Goal: Information Seeking & Learning: Learn about a topic

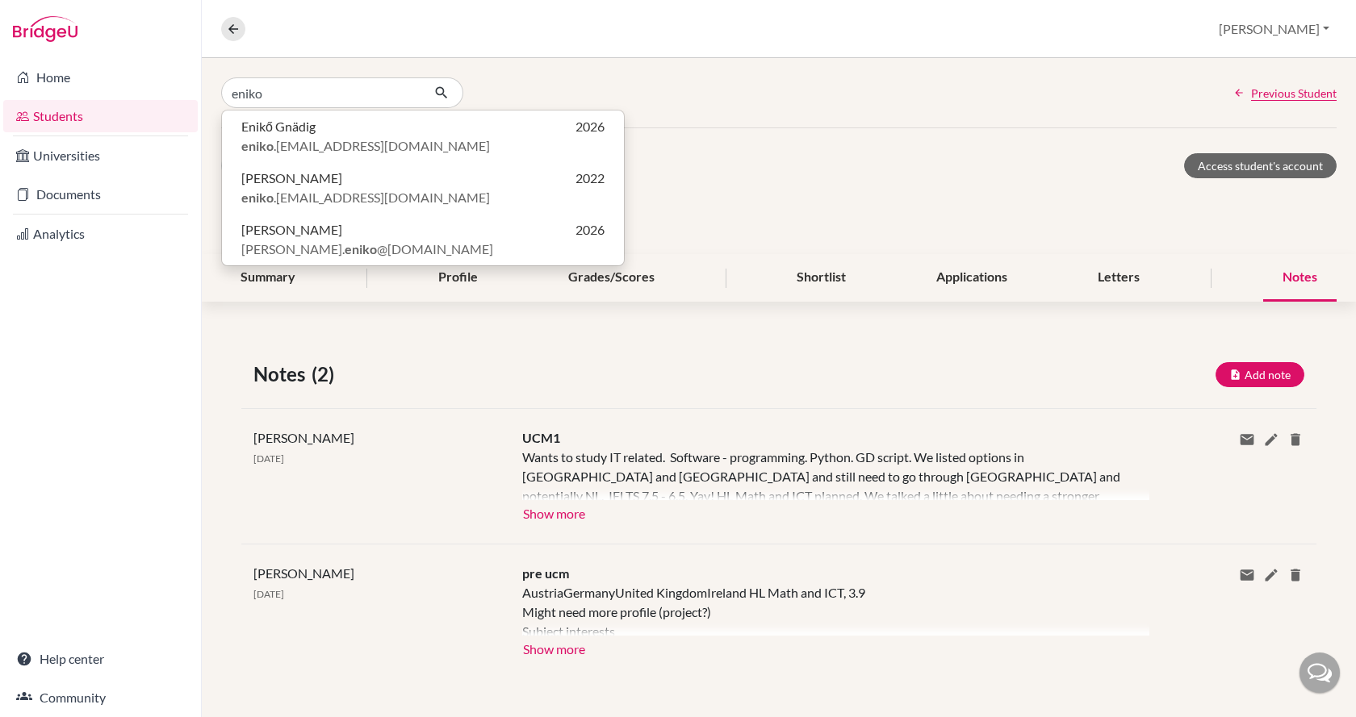
click at [331, 91] on input "eniko" at bounding box center [321, 92] width 200 height 31
type input "eniko"
click at [768, 101] on div "eniko Enikő Gnädig 2026 eniko .gnadig@gmail.com Enikő Lajtos 2022 eniko .lajtos…" at bounding box center [779, 92] width 1154 height 69
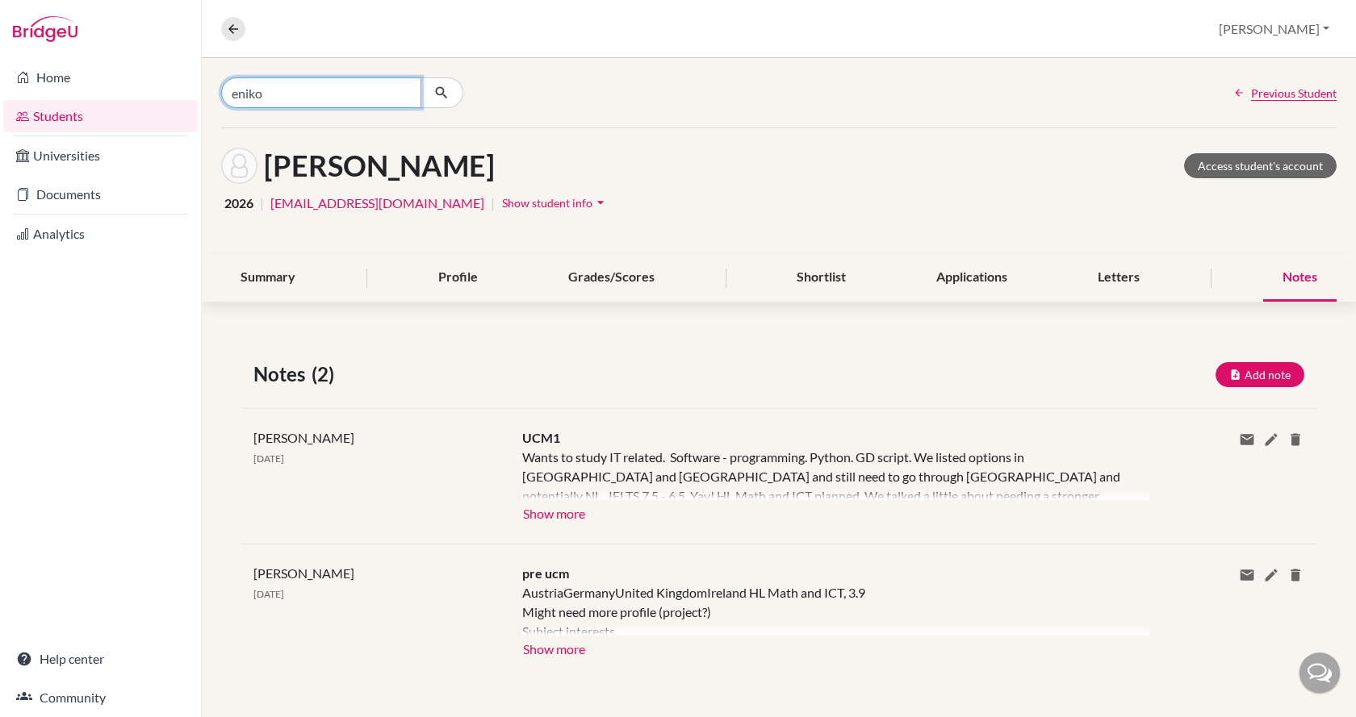
click at [299, 90] on input "eniko" at bounding box center [321, 92] width 200 height 31
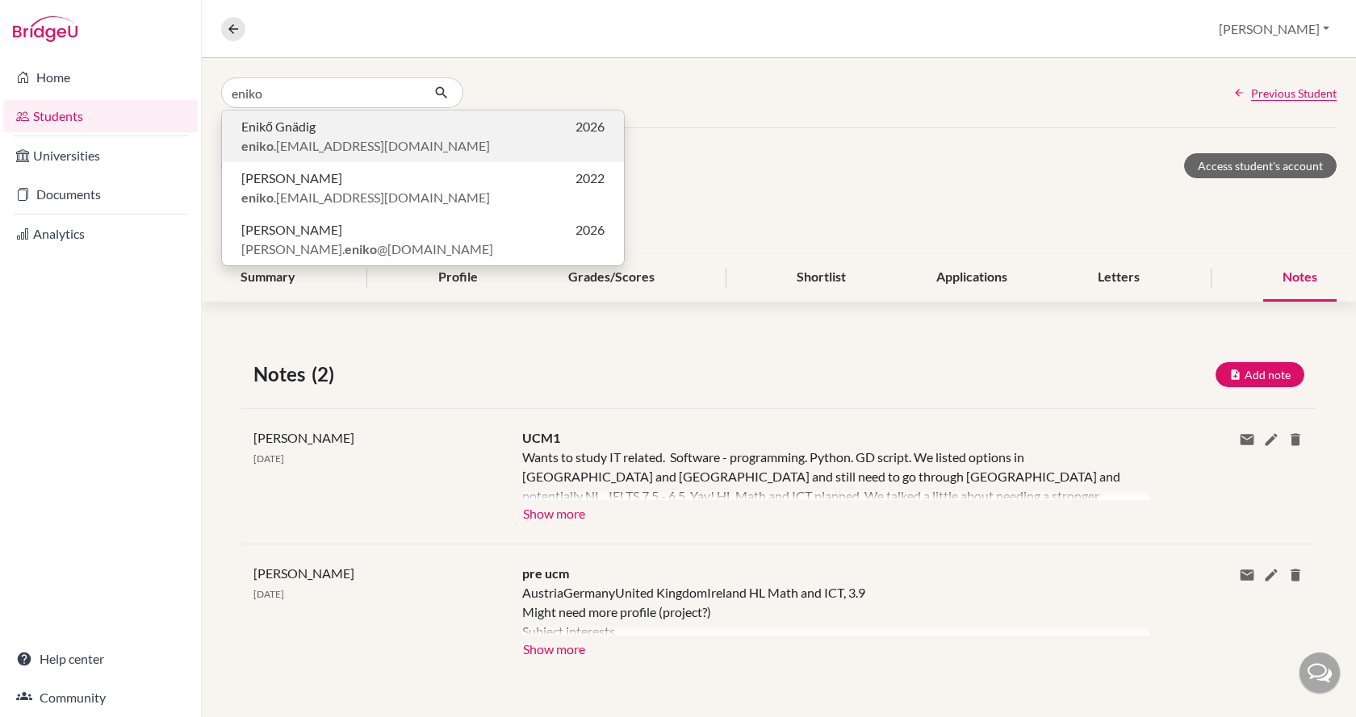
click at [303, 135] on span "Enikő Gnädig" at bounding box center [278, 126] width 74 height 19
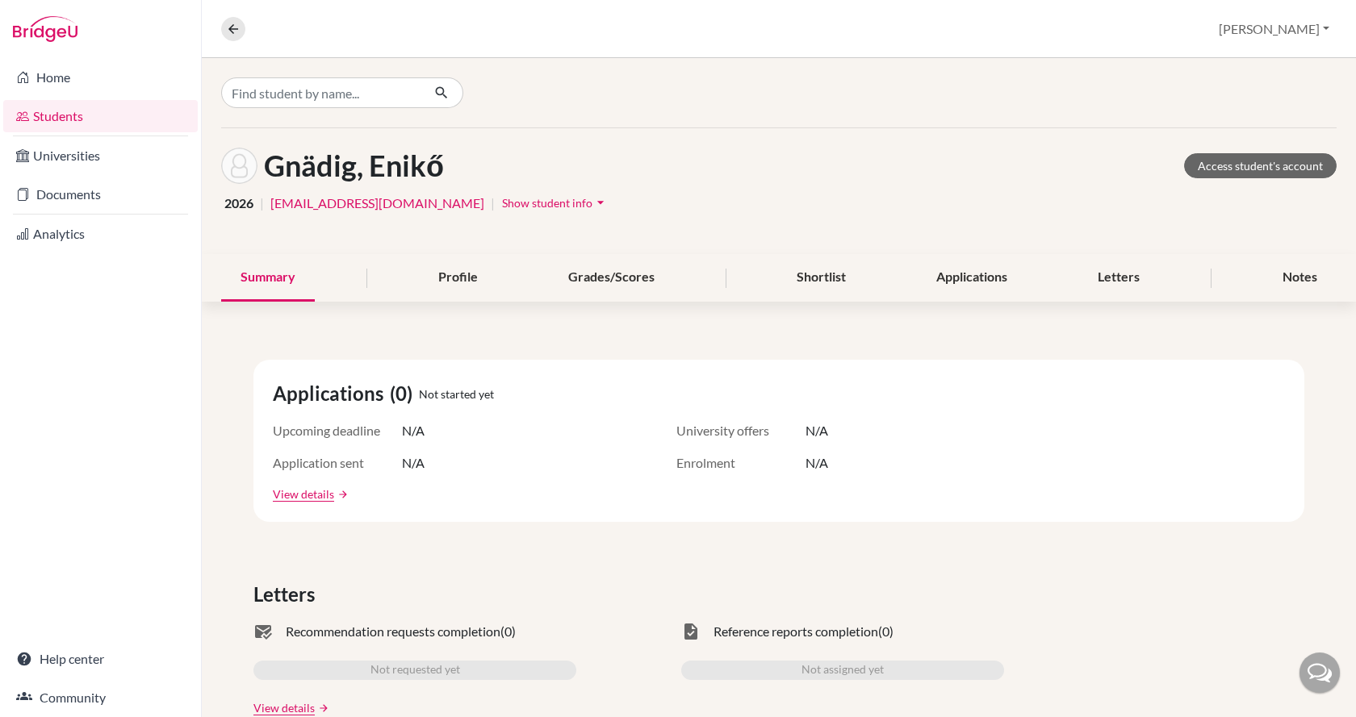
click at [502, 199] on span "Show student info" at bounding box center [547, 203] width 90 height 14
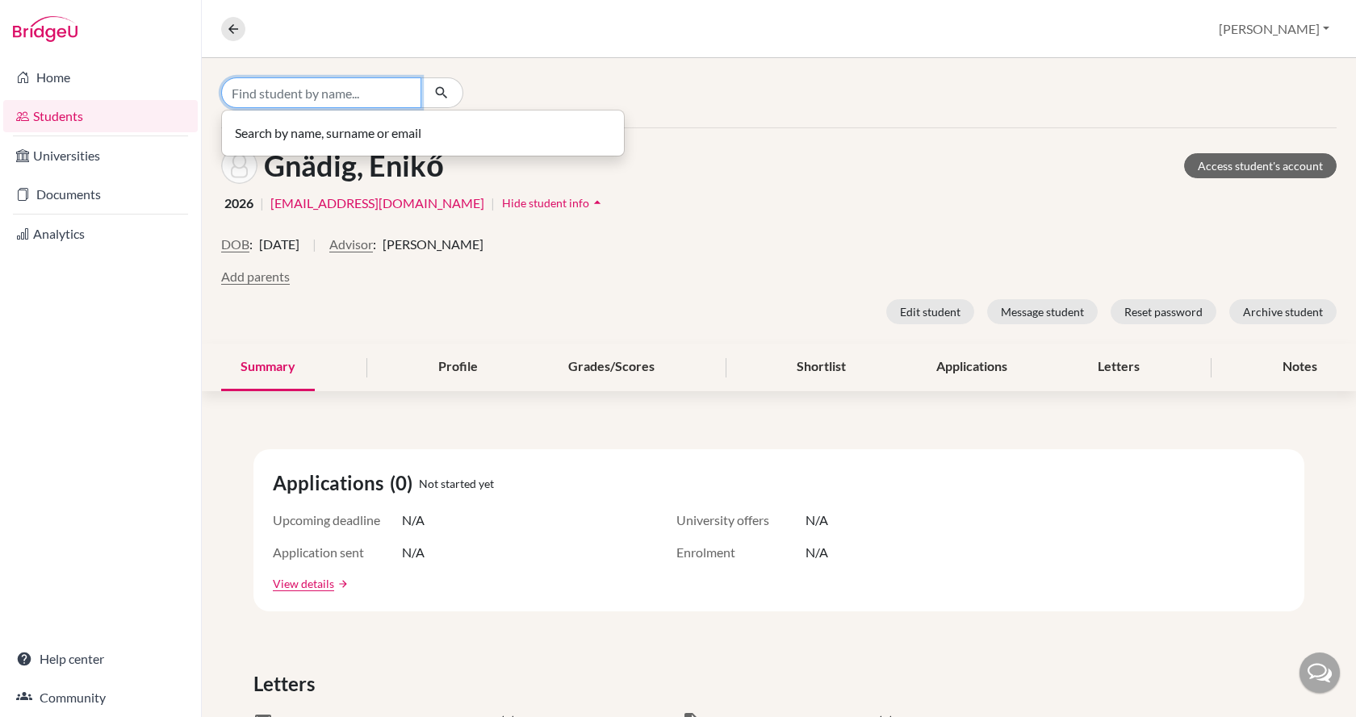
click at [328, 84] on input "Find student by name..." at bounding box center [321, 92] width 200 height 31
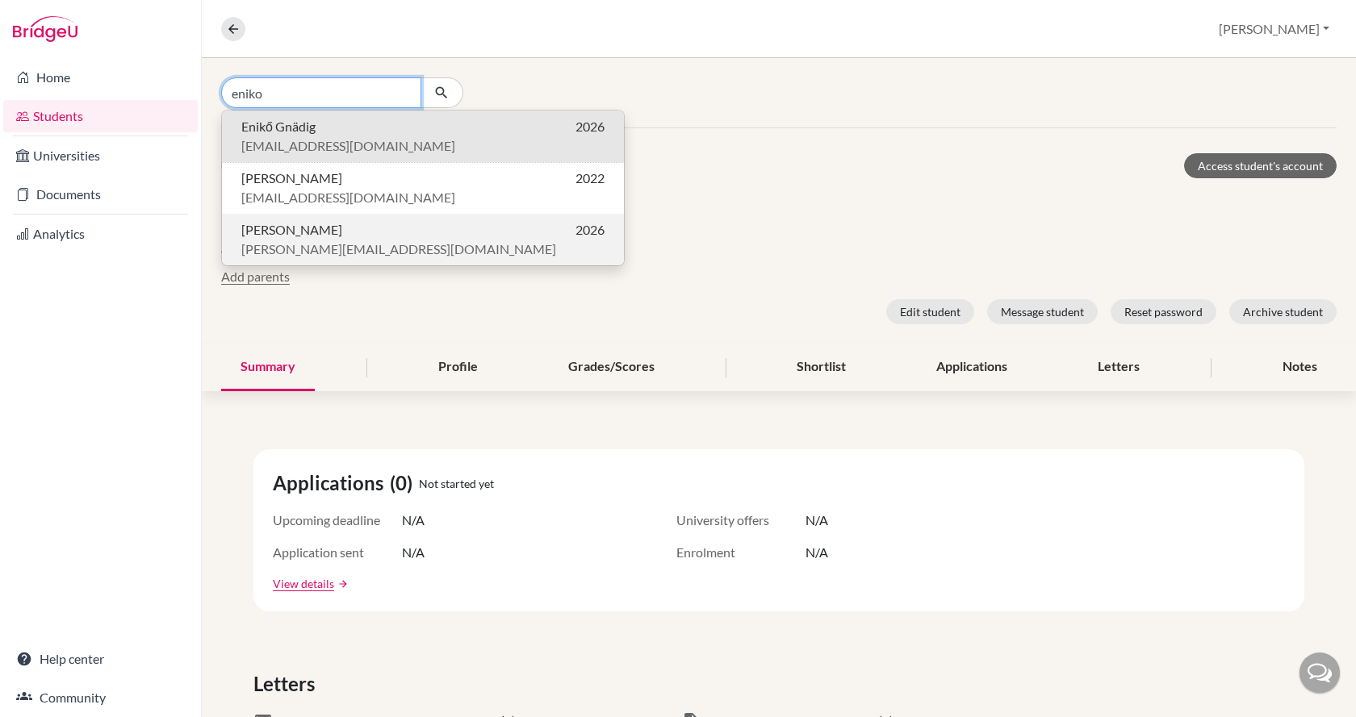
type input "eniko"
click at [333, 243] on span "pentz.eniko@gmail.com" at bounding box center [398, 249] width 315 height 19
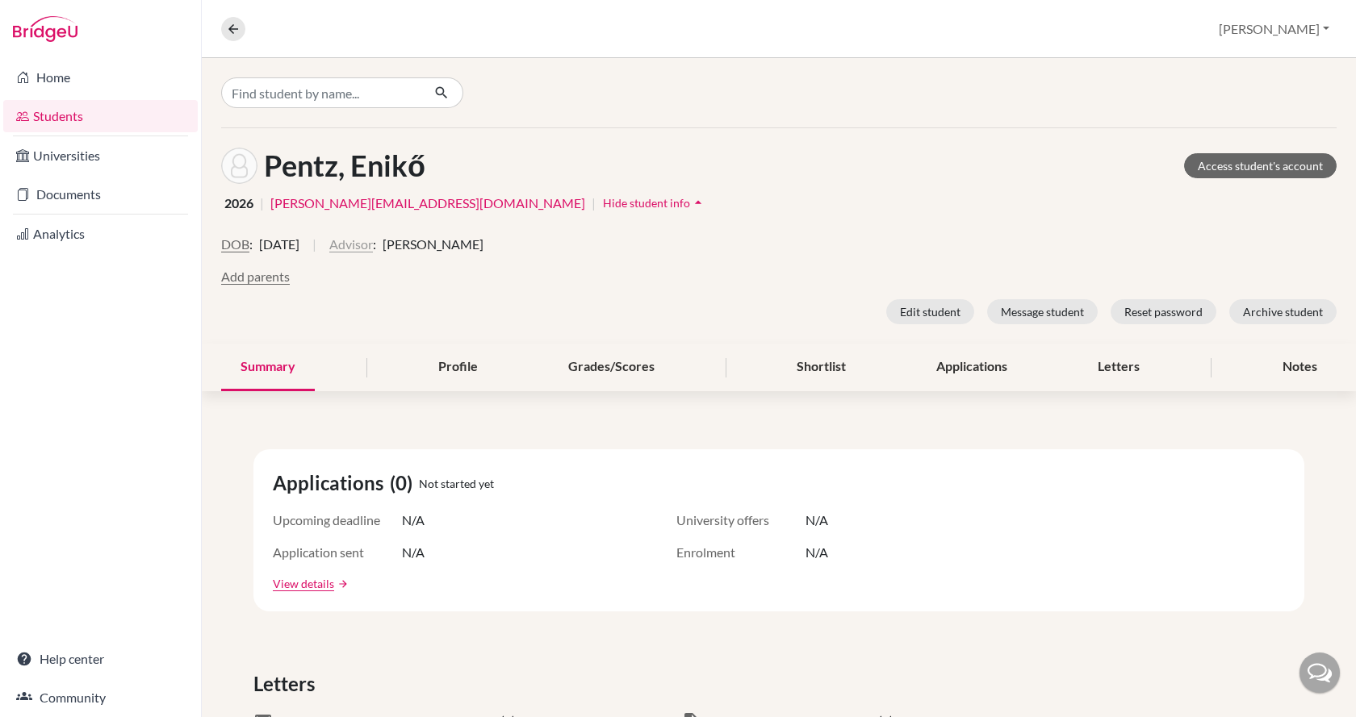
click at [373, 248] on button "Advisor" at bounding box center [351, 244] width 44 height 19
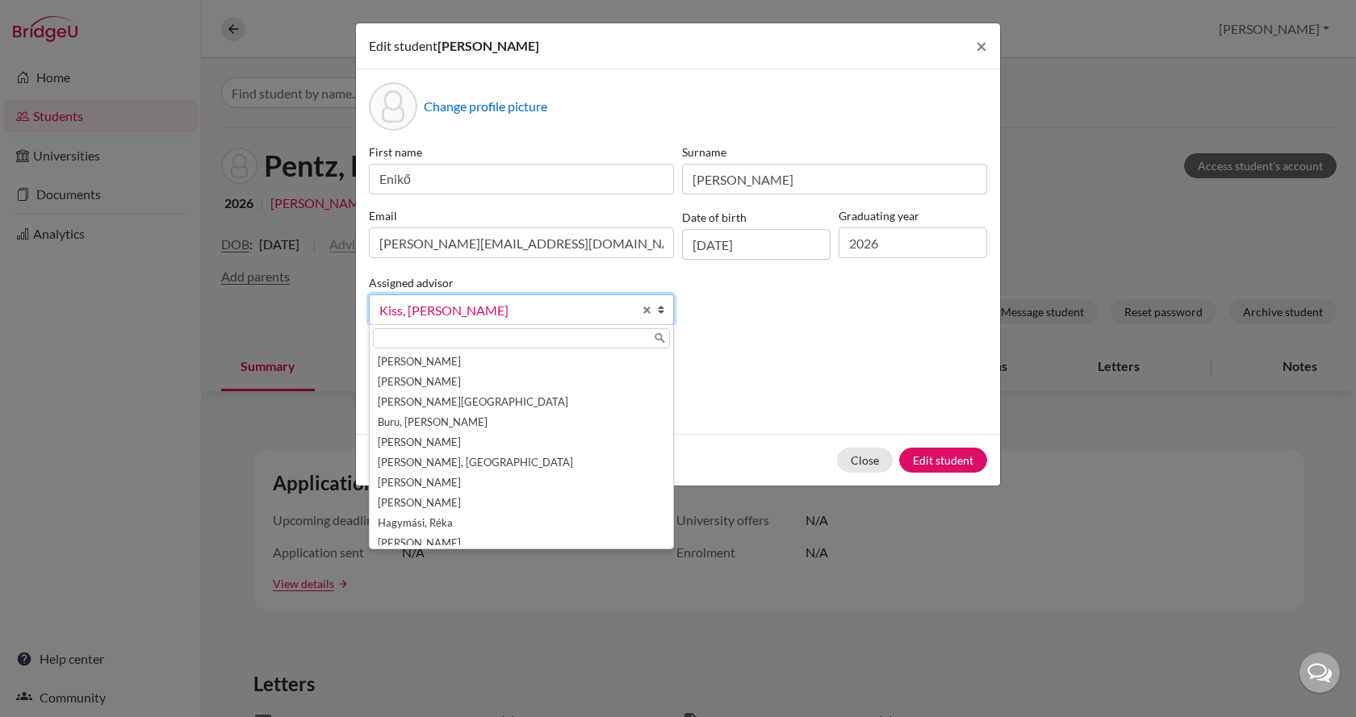
scroll to position [69, 0]
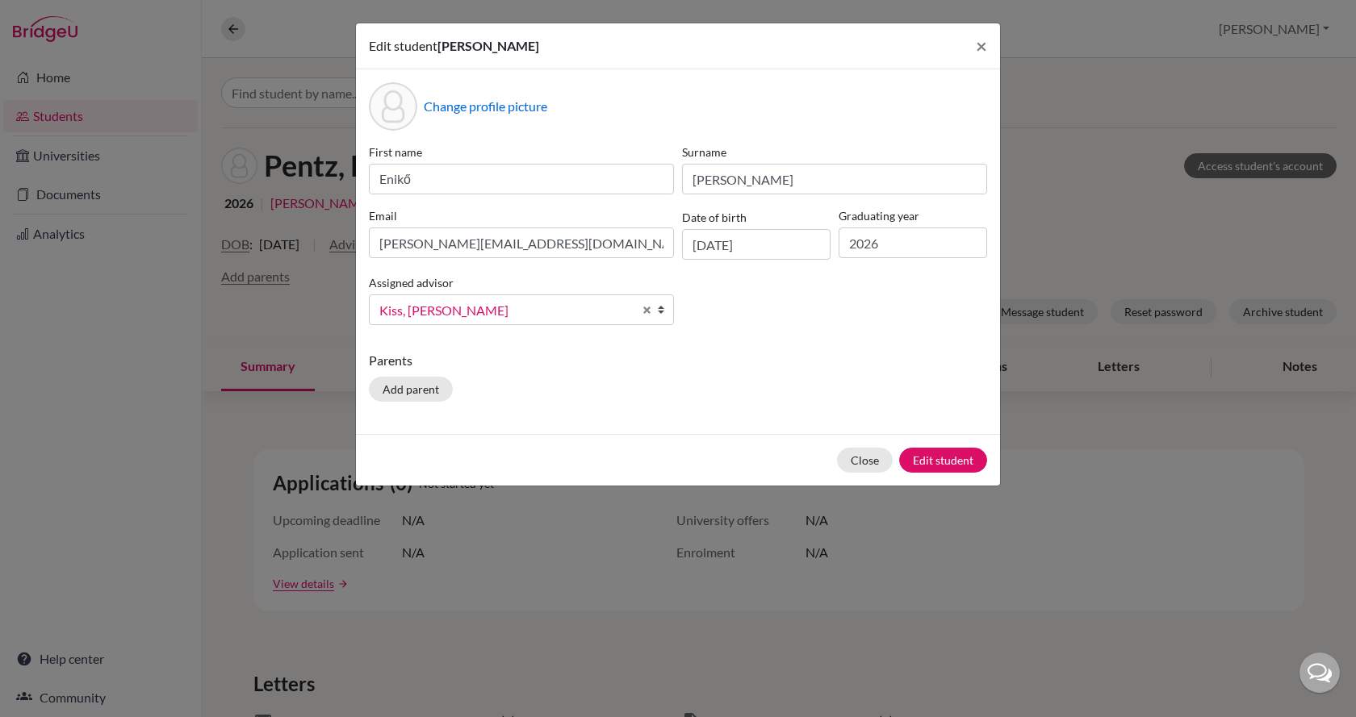
click at [454, 313] on span "Kiss, [PERSON_NAME]" at bounding box center [505, 310] width 253 height 21
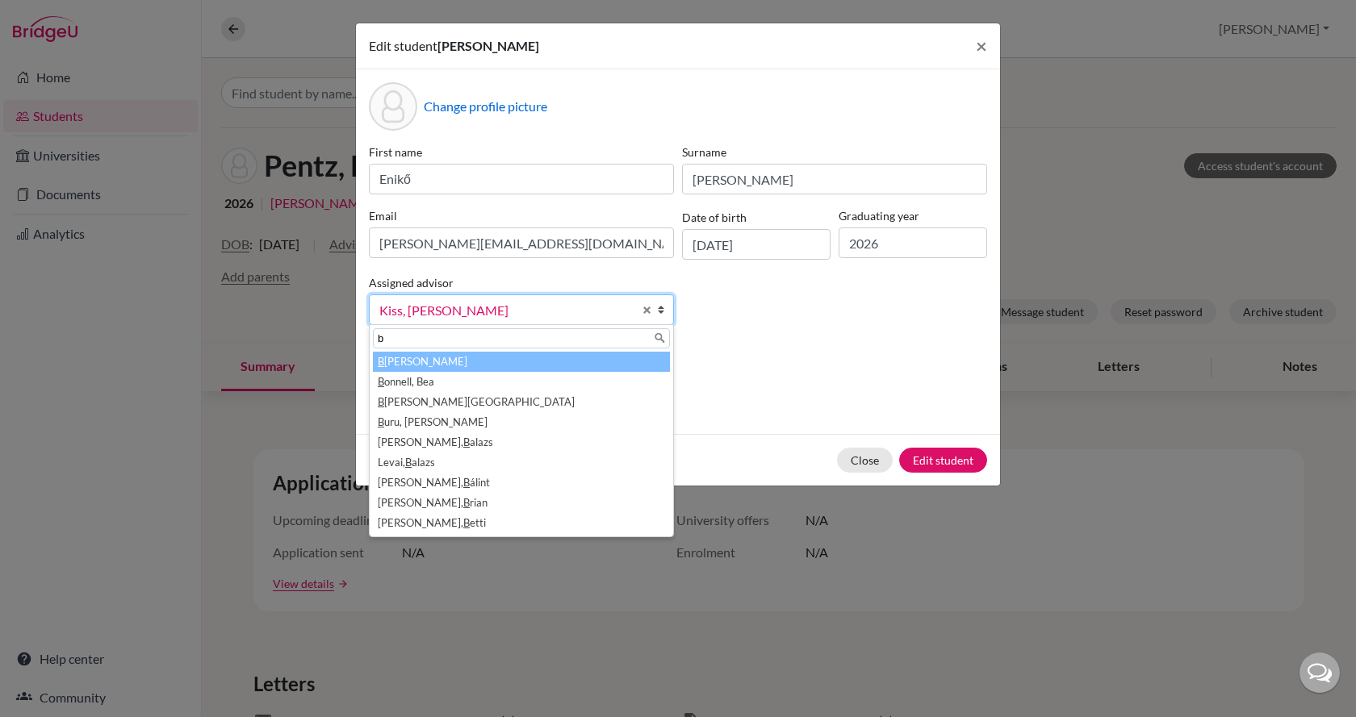
scroll to position [0, 0]
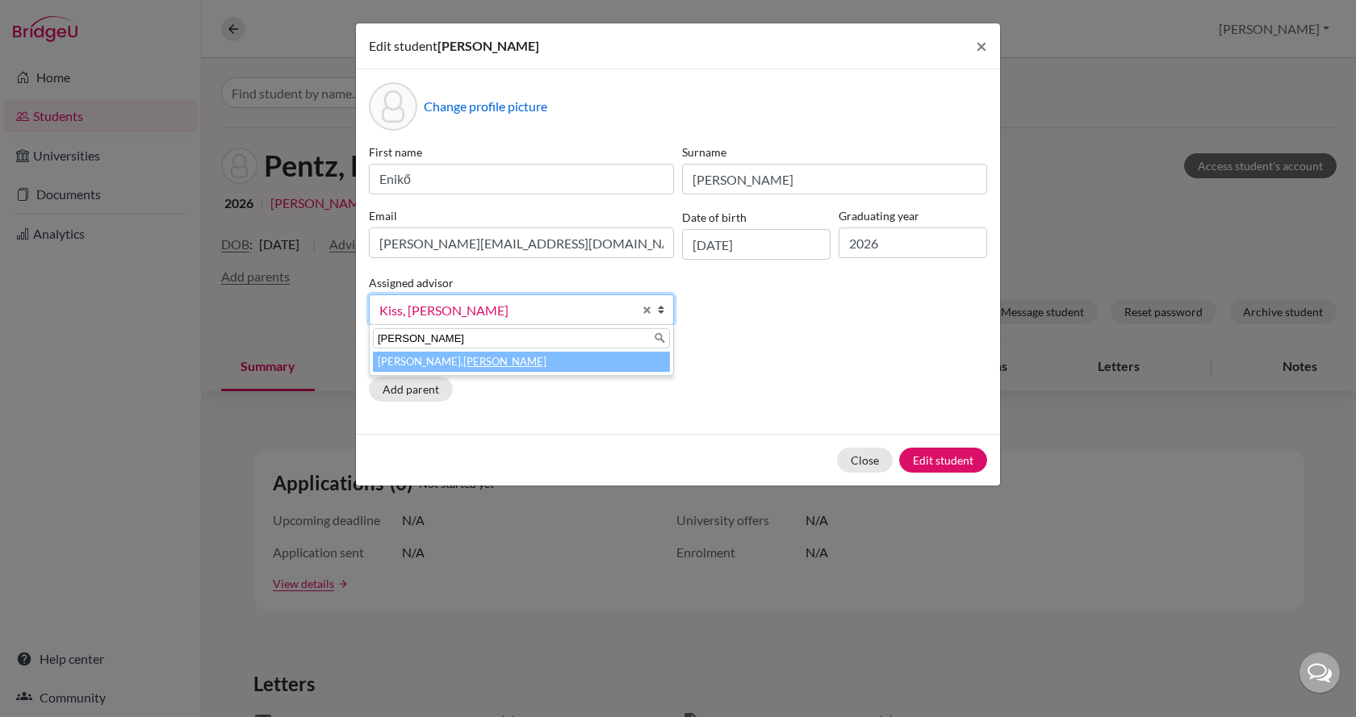
type input "brian"
click at [453, 362] on li "Sylvester, Brian" at bounding box center [521, 362] width 297 height 20
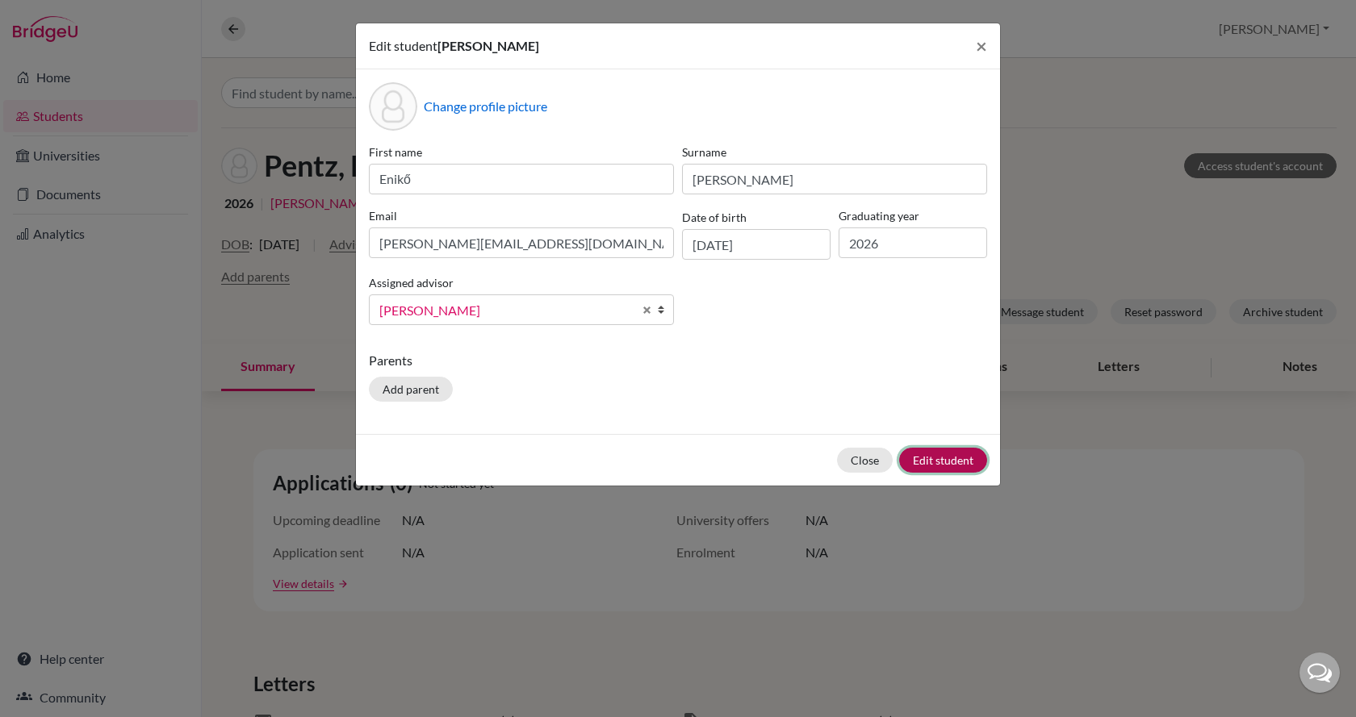
click at [960, 458] on button "Edit student" at bounding box center [943, 460] width 88 height 25
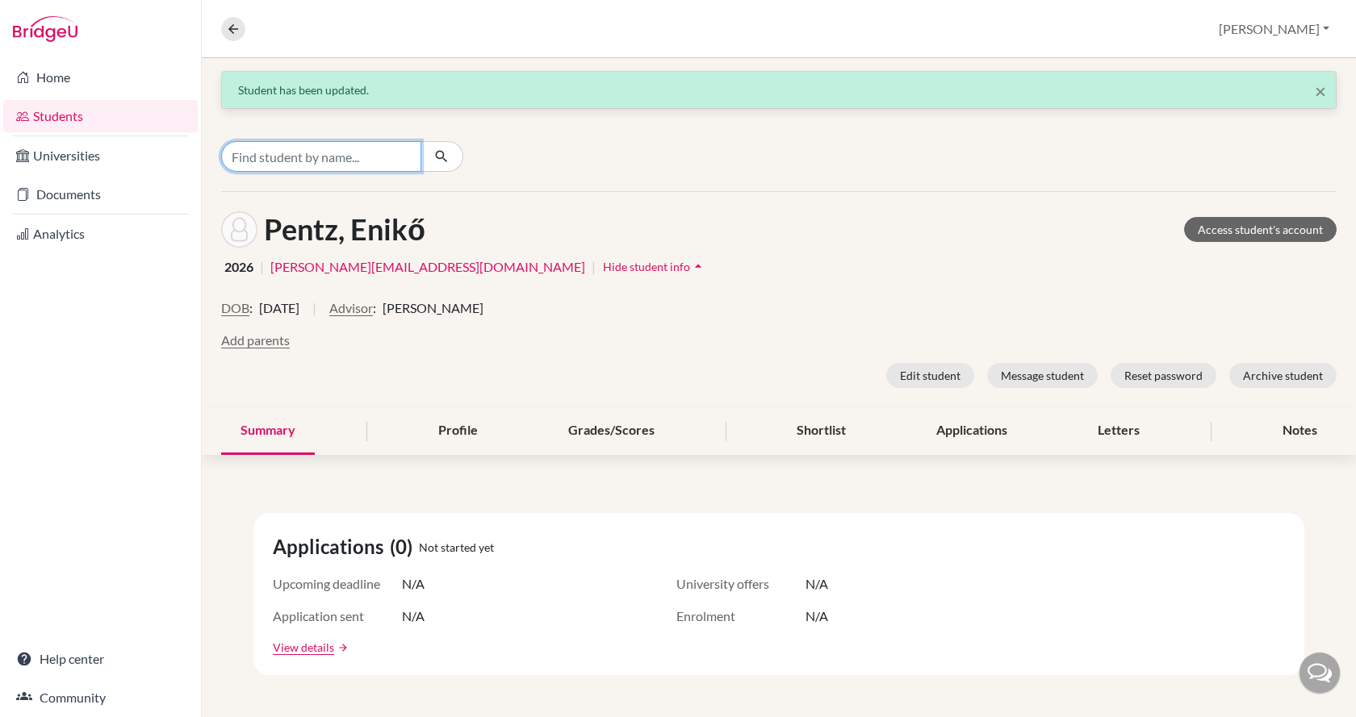
click at [358, 148] on input "Find student by name..." at bounding box center [321, 156] width 200 height 31
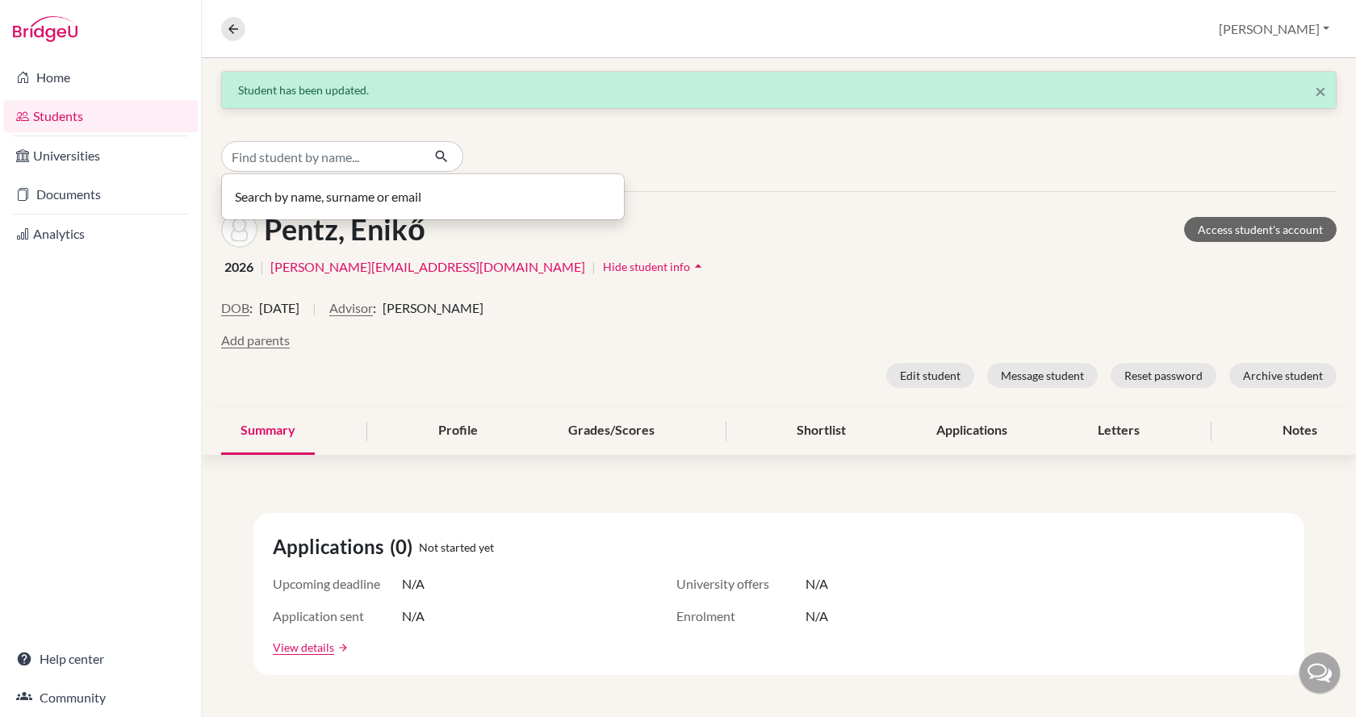
click at [455, 303] on span "Brian Sylvester" at bounding box center [433, 308] width 101 height 19
click at [88, 110] on link "Students" at bounding box center [100, 116] width 195 height 32
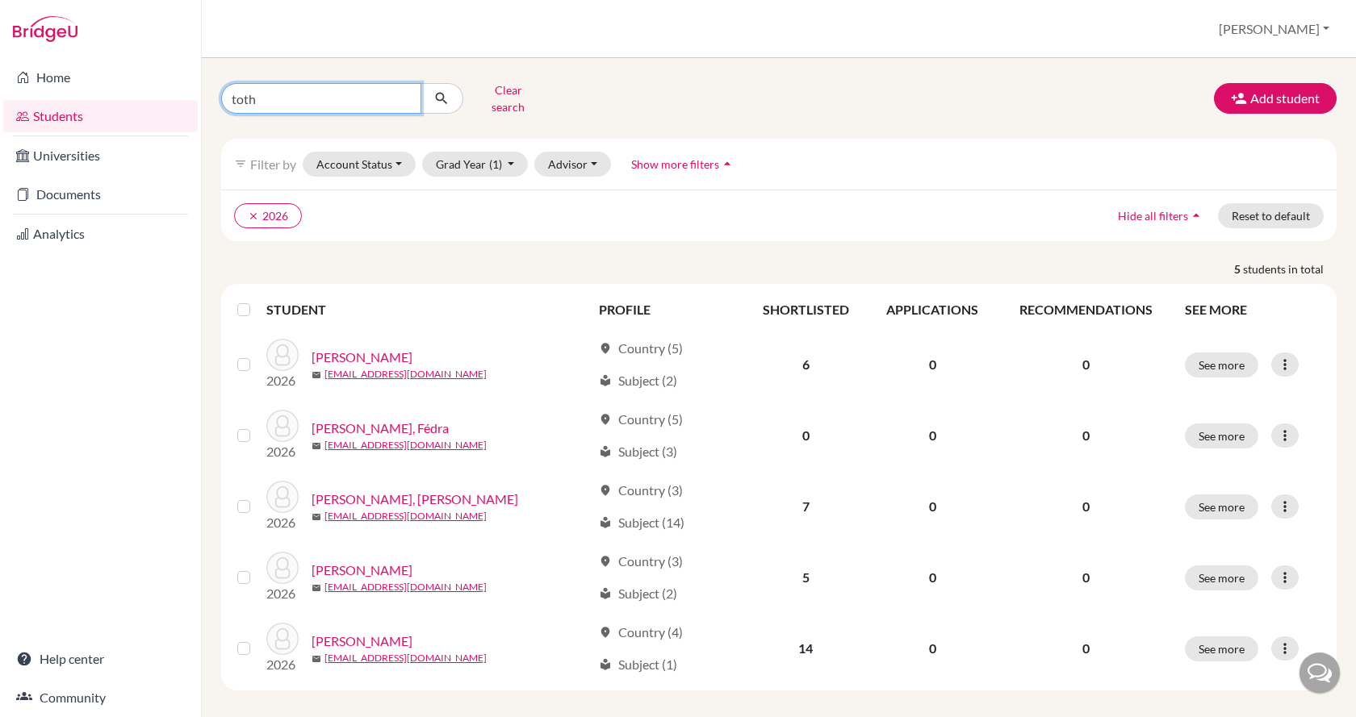
click at [370, 99] on input "toth" at bounding box center [321, 98] width 200 height 31
type input "t"
type input "brian"
click button "submit" at bounding box center [441, 98] width 43 height 31
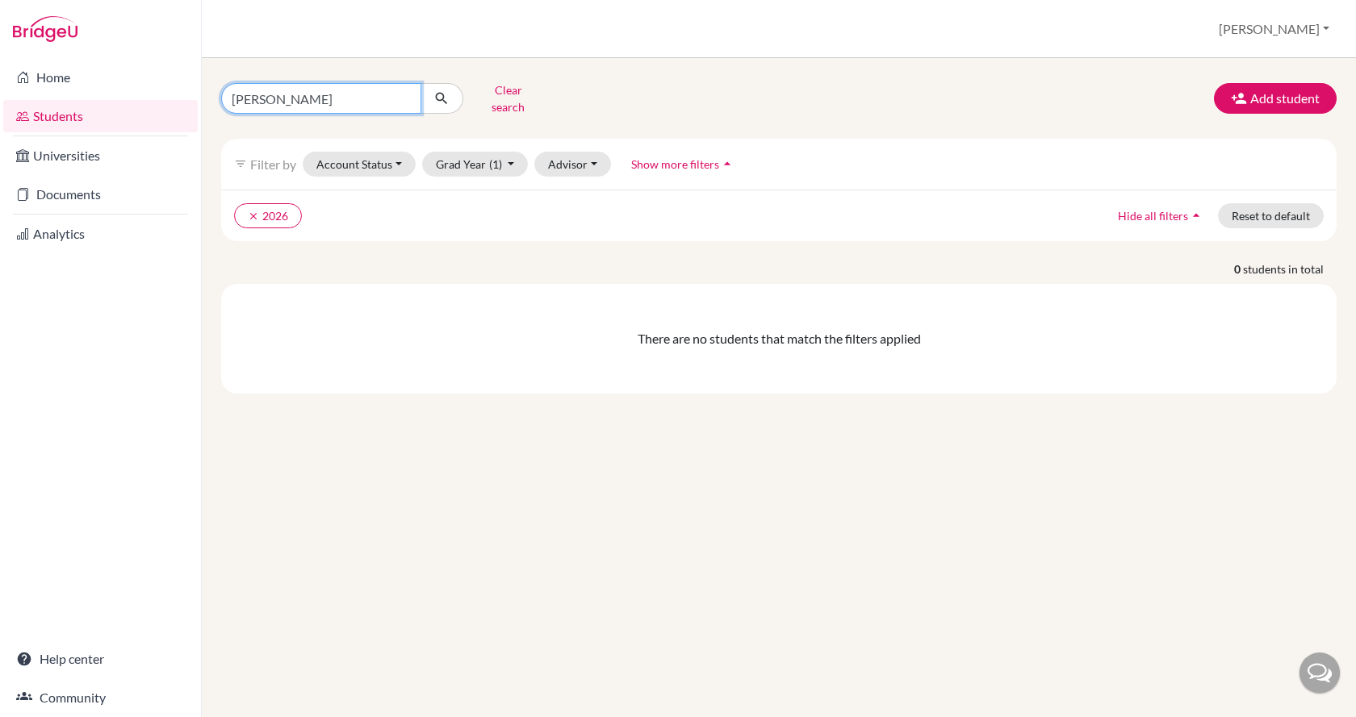
click at [340, 96] on input "brian" at bounding box center [321, 98] width 200 height 31
type input "b"
click at [591, 152] on button "Advisor" at bounding box center [572, 164] width 77 height 25
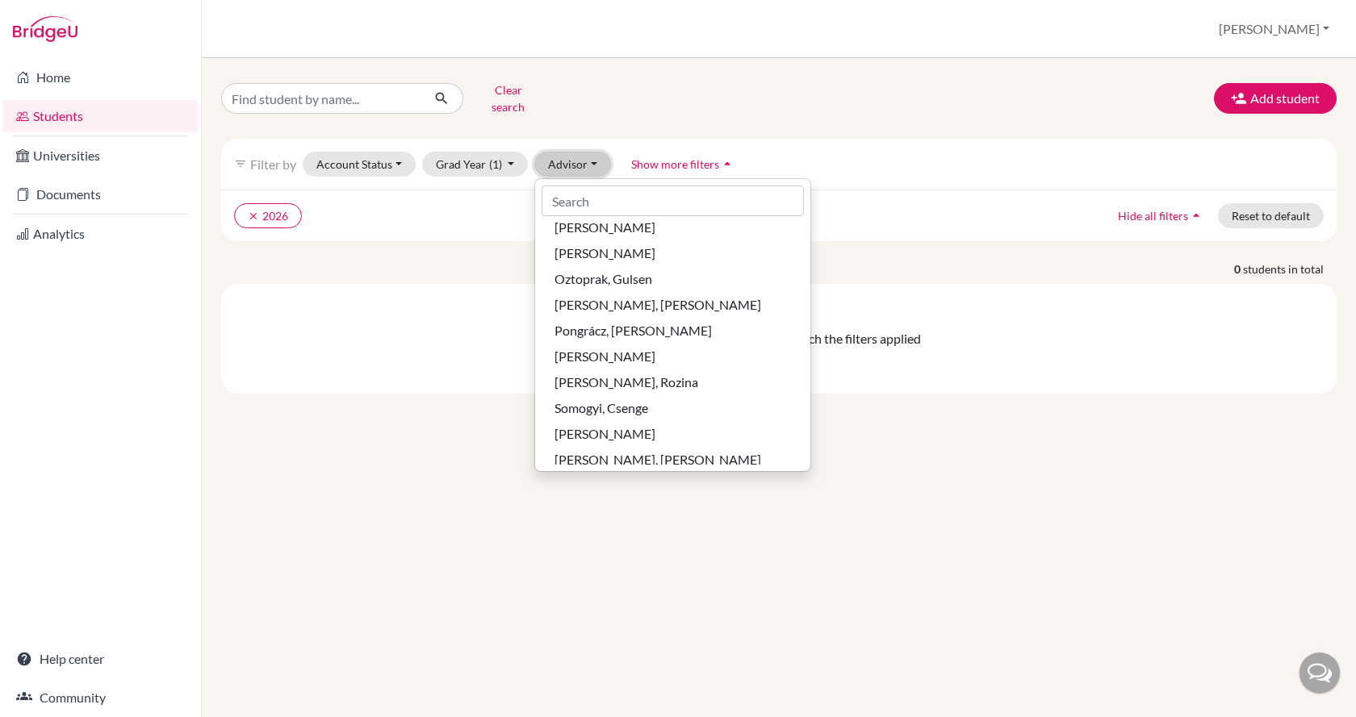
scroll to position [807, 0]
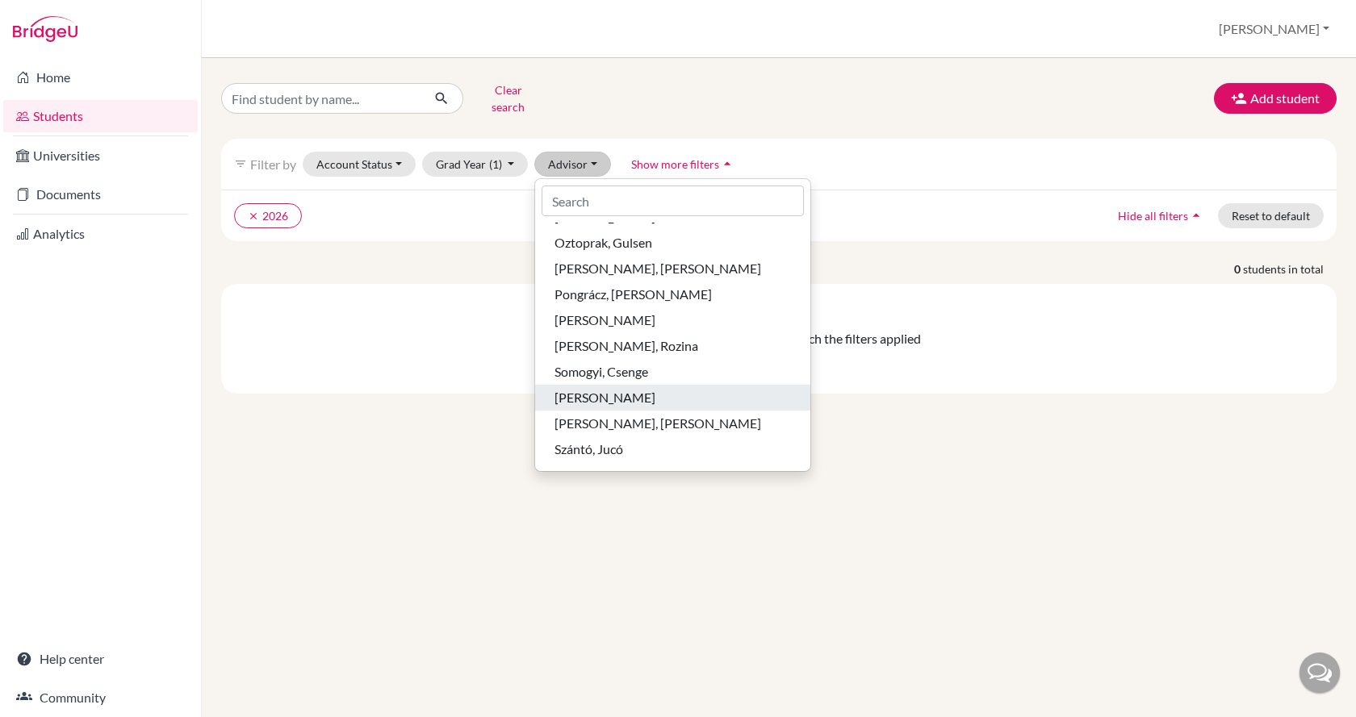
click at [640, 388] on span "[PERSON_NAME]" at bounding box center [604, 397] width 101 height 19
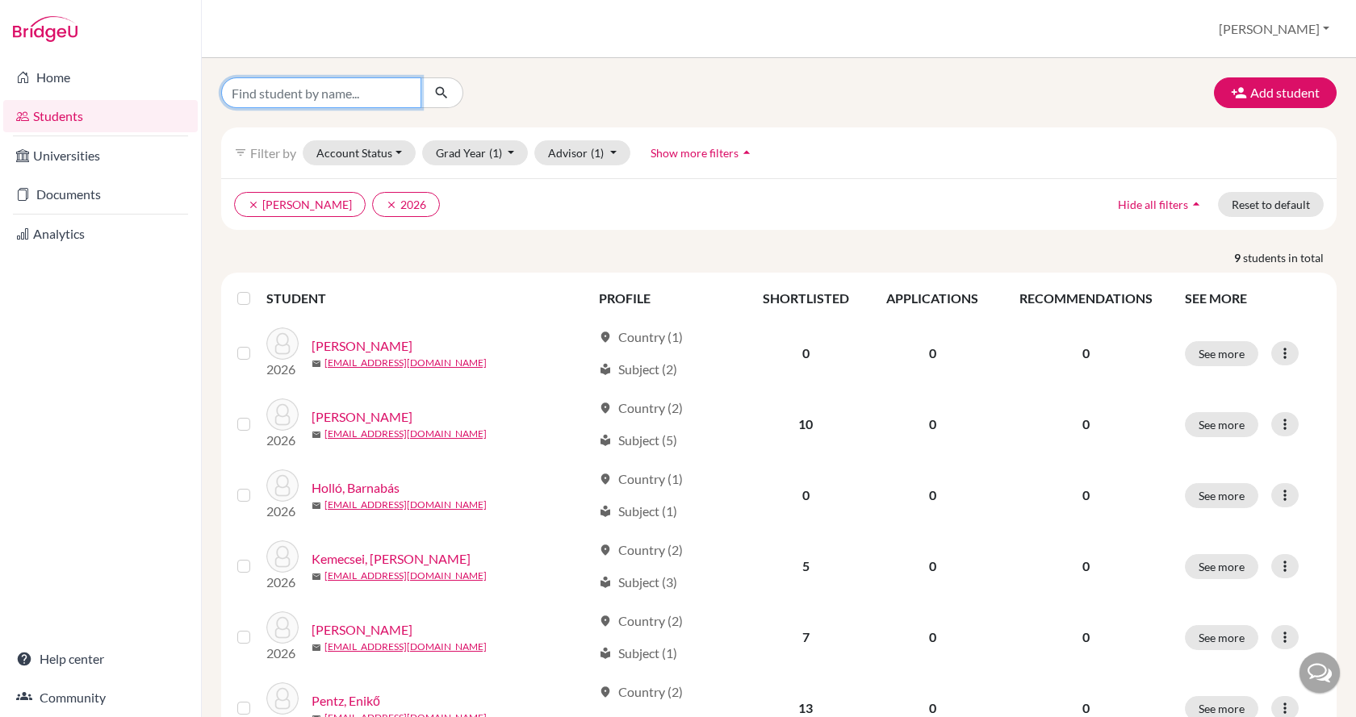
click at [312, 79] on input "Find student by name..." at bounding box center [321, 92] width 200 height 31
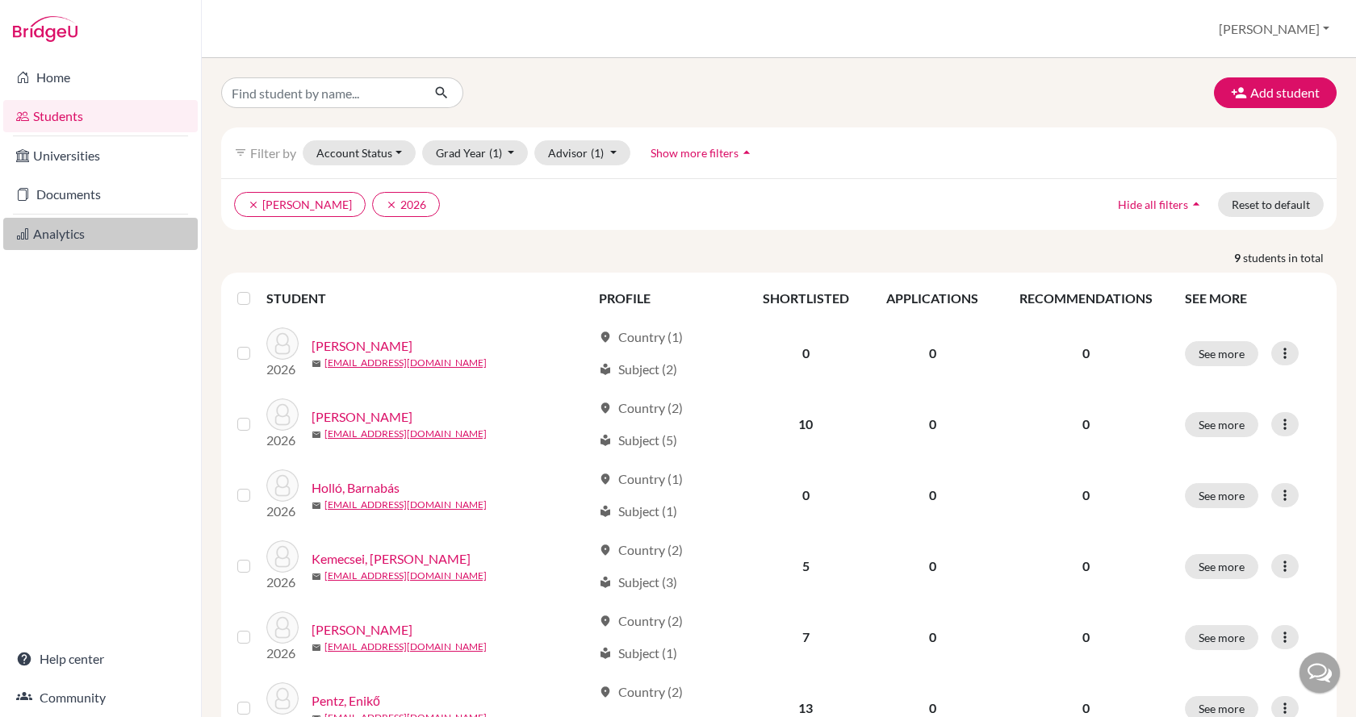
click at [80, 235] on link "Analytics" at bounding box center [100, 234] width 195 height 32
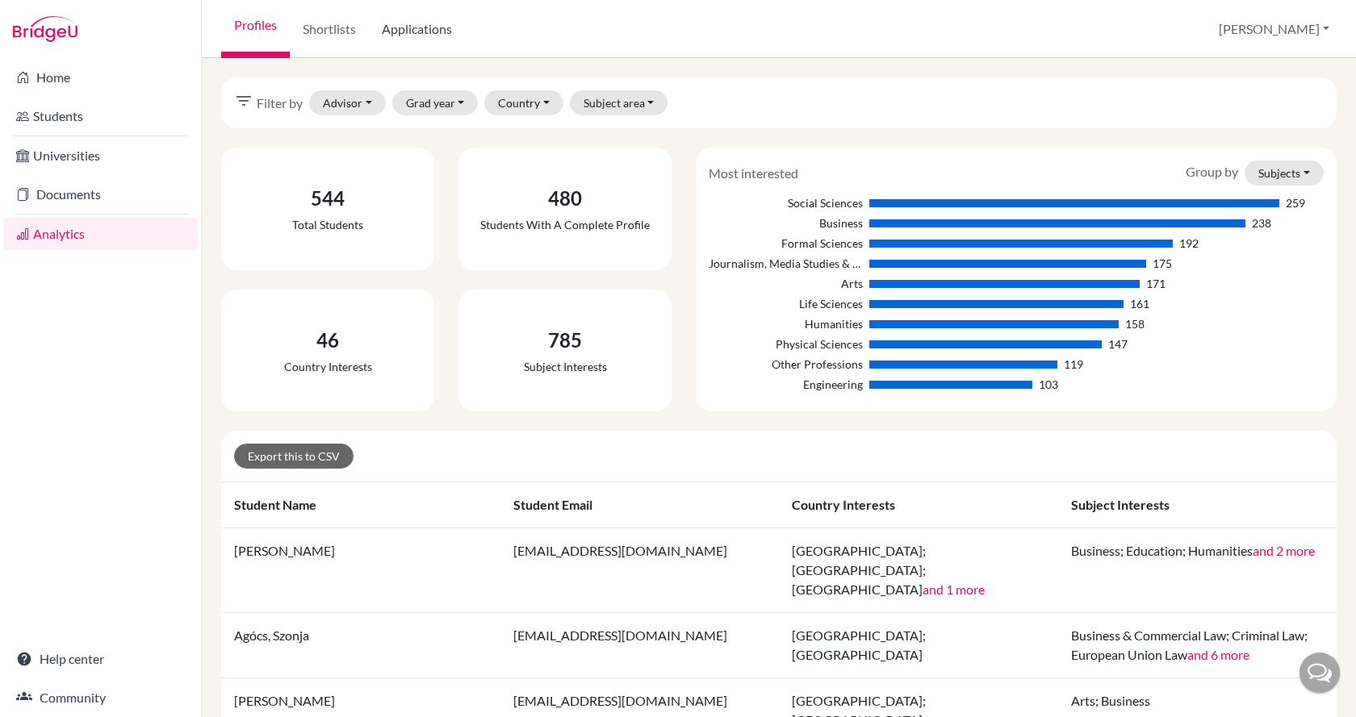
click at [425, 29] on link "Applications" at bounding box center [417, 29] width 96 height 58
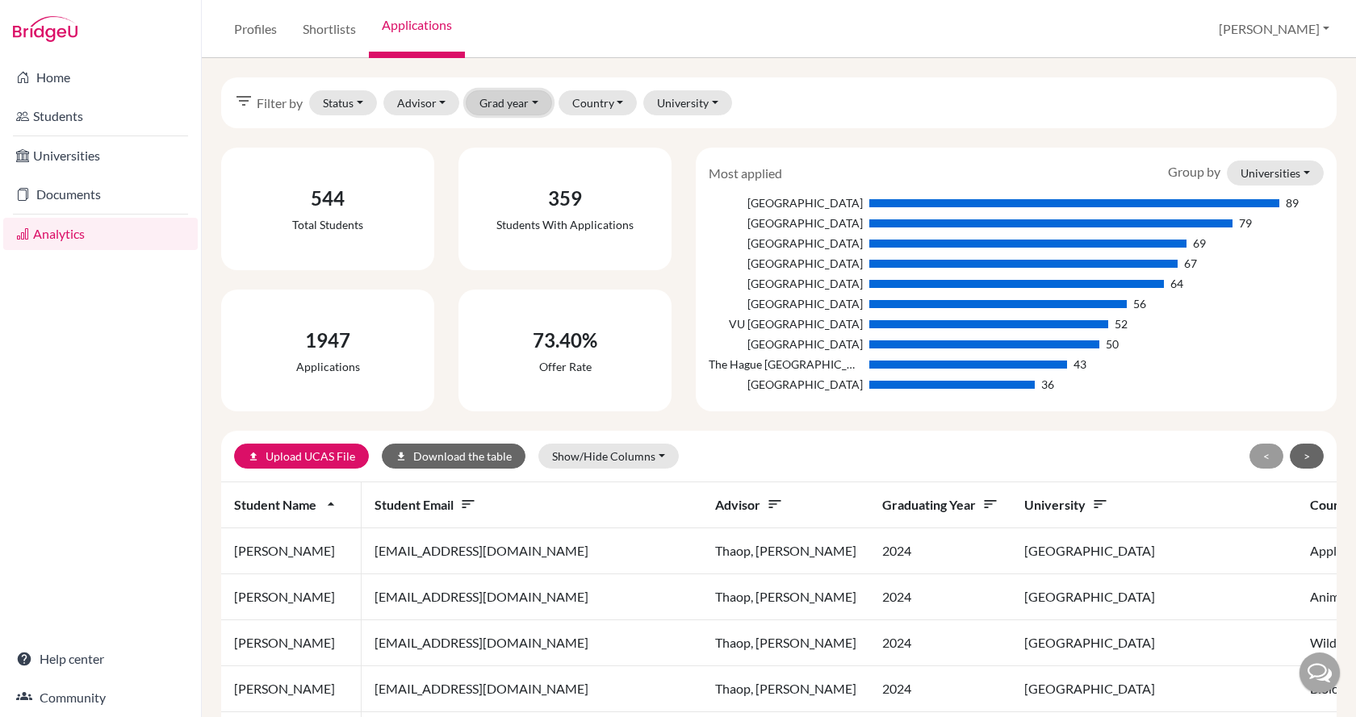
click at [527, 105] on button "Grad year" at bounding box center [509, 102] width 86 height 25
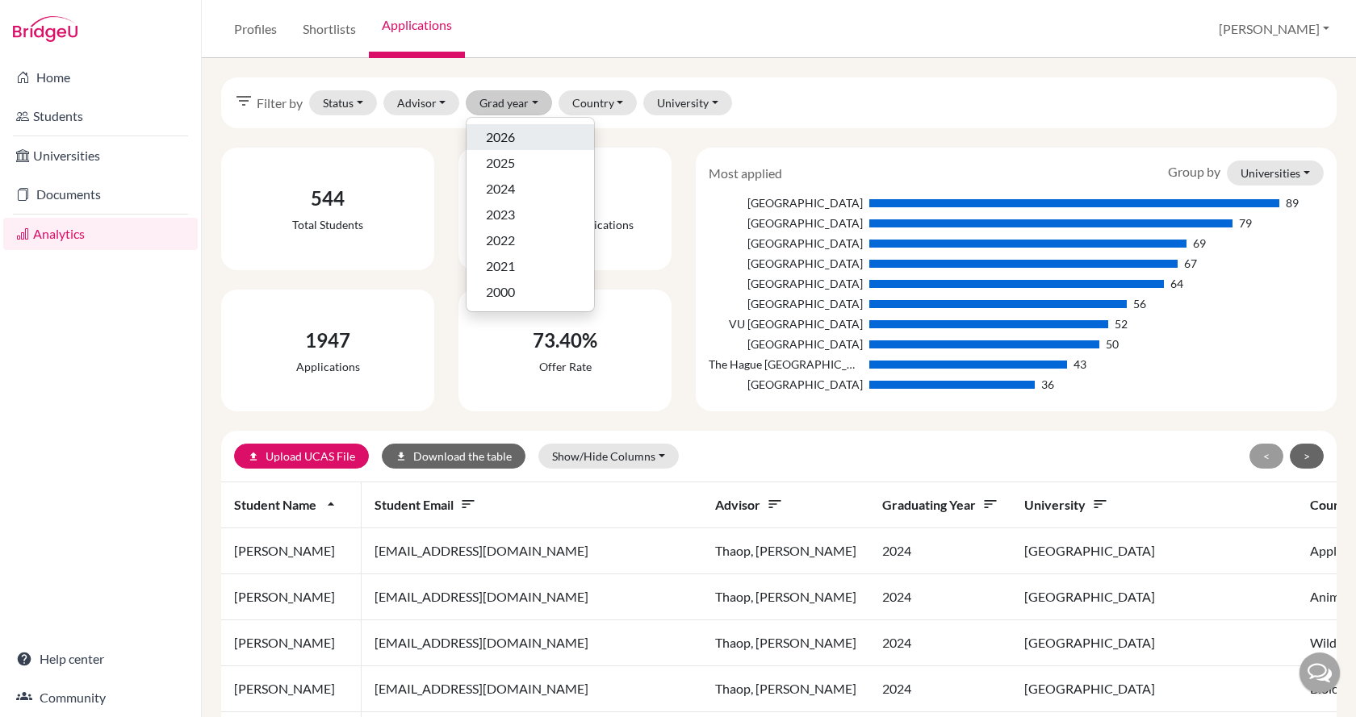
click at [519, 131] on div "2026" at bounding box center [530, 137] width 89 height 19
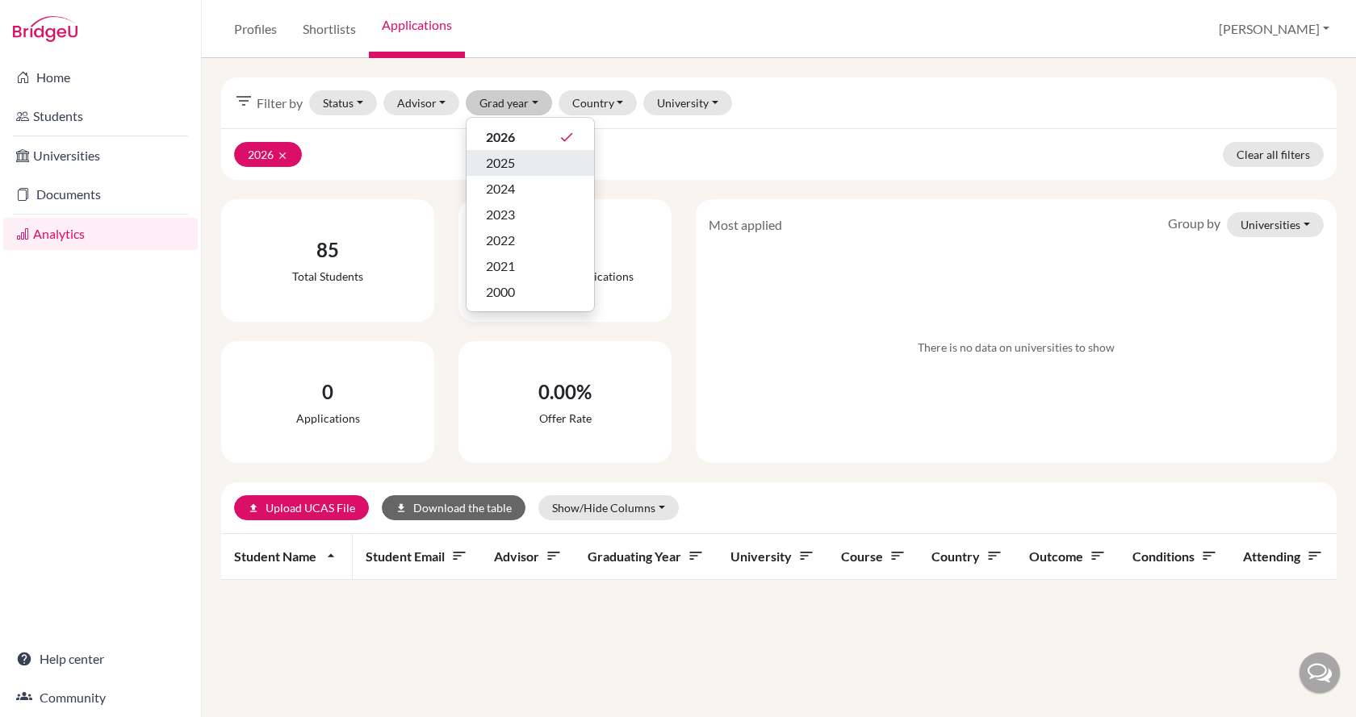
click at [515, 168] on span "2025" at bounding box center [500, 162] width 29 height 19
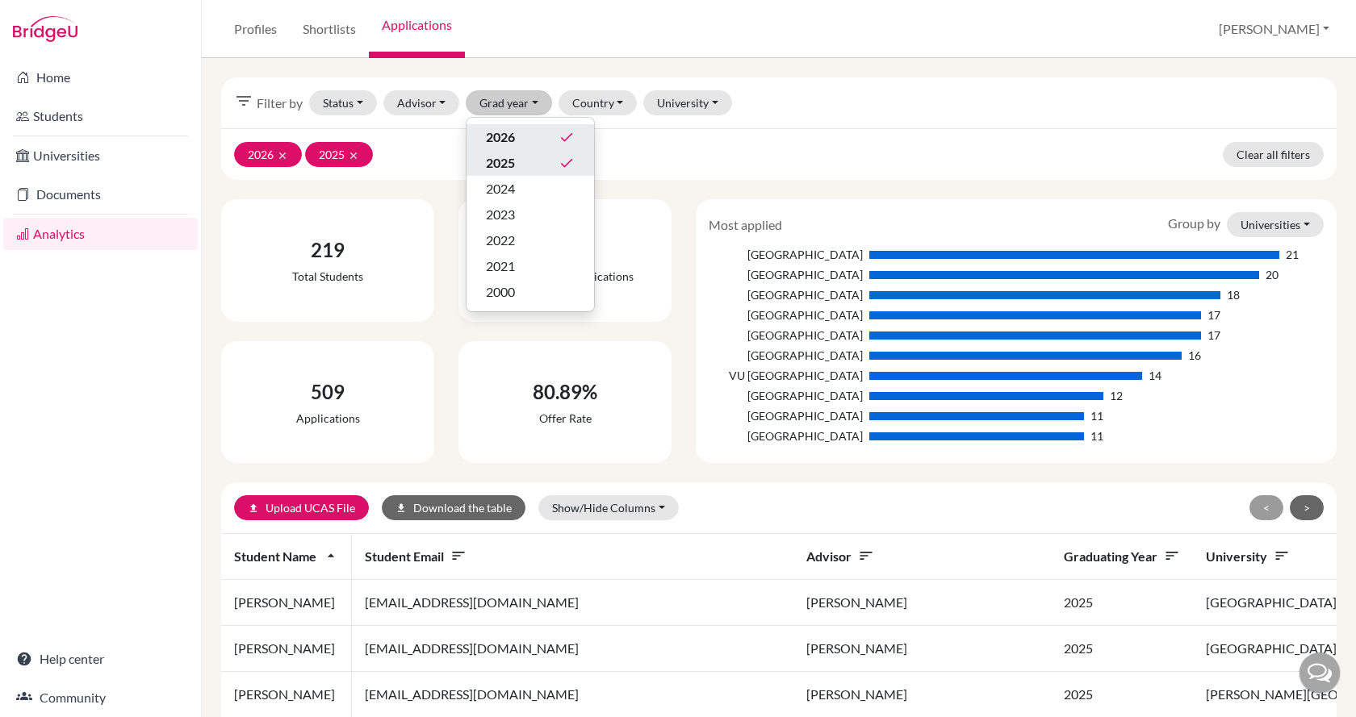
click at [515, 139] on span "2026" at bounding box center [500, 137] width 29 height 19
click at [646, 374] on div "80.89% Offer rate" at bounding box center [565, 403] width 200 height 110
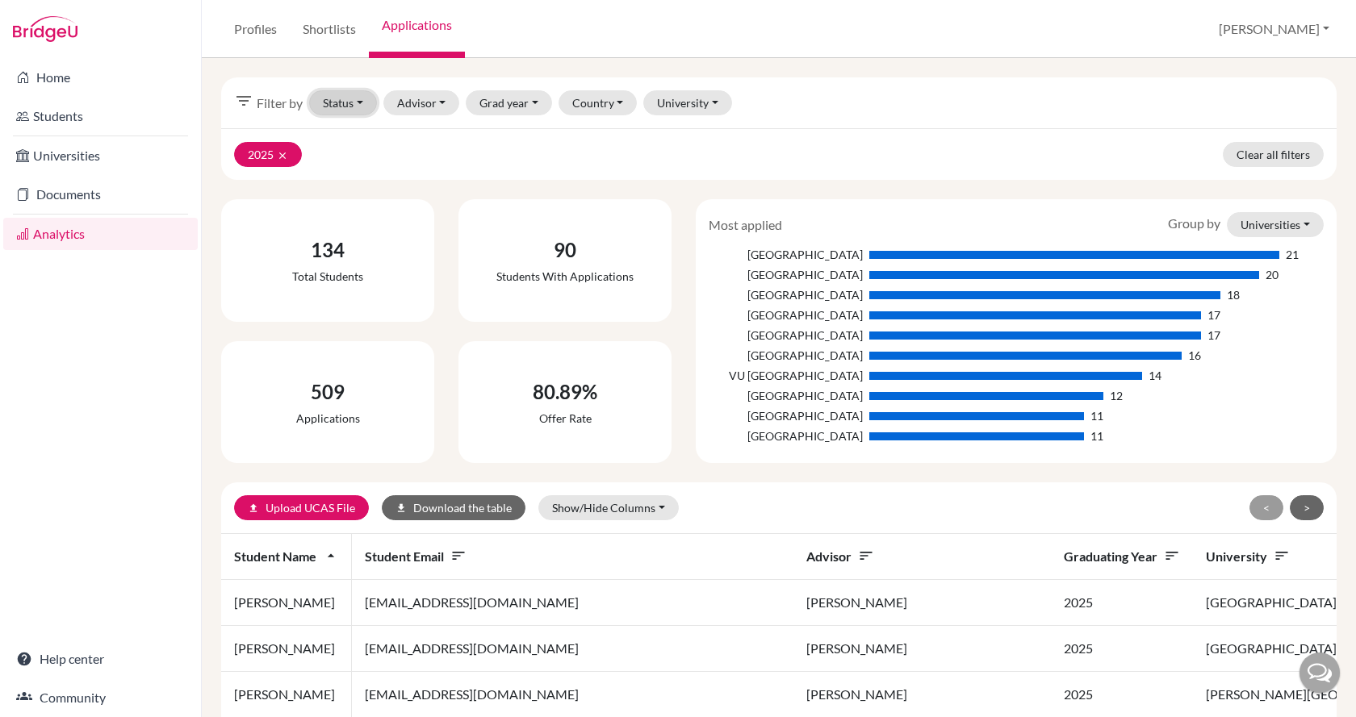
click at [346, 108] on button "Status" at bounding box center [343, 102] width 68 height 25
click at [349, 167] on span "Sent" at bounding box center [341, 162] width 25 height 19
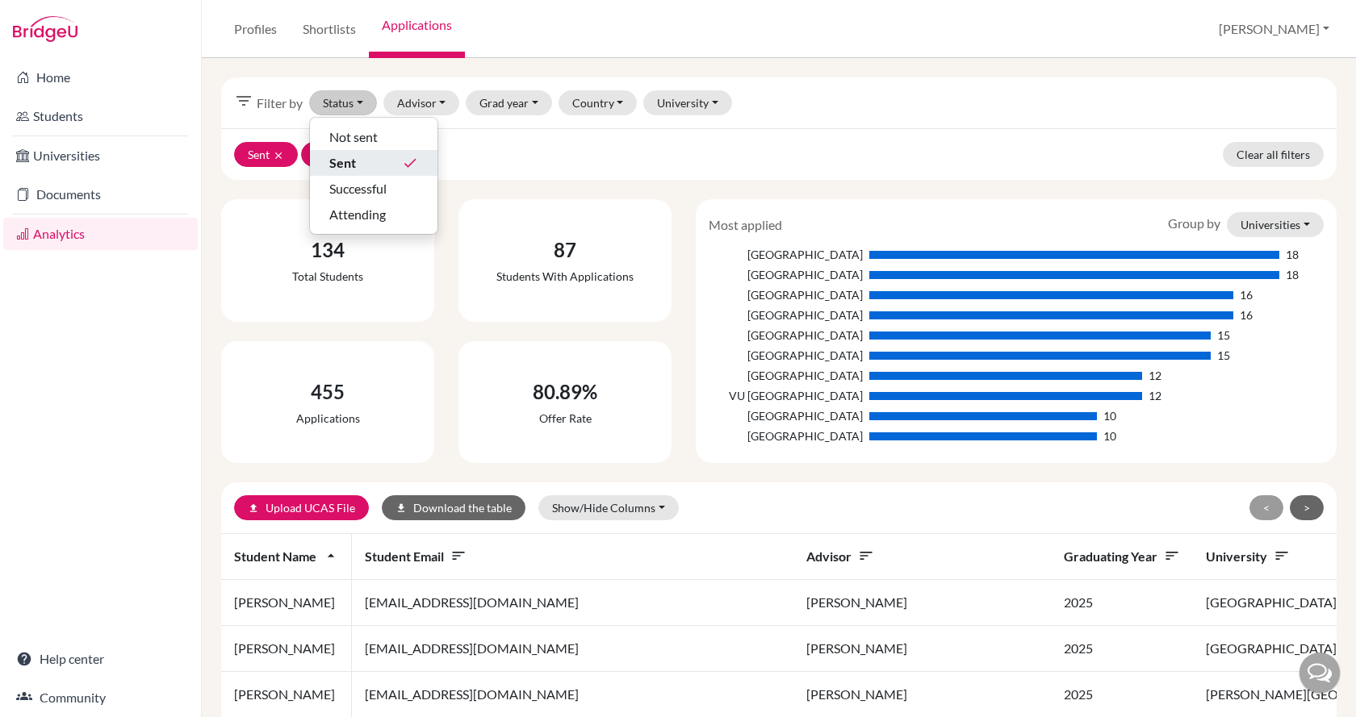
click at [350, 164] on span "Sent" at bounding box center [342, 162] width 27 height 19
click at [506, 149] on div "2025 clear Clear all filters" at bounding box center [778, 154] width 1115 height 52
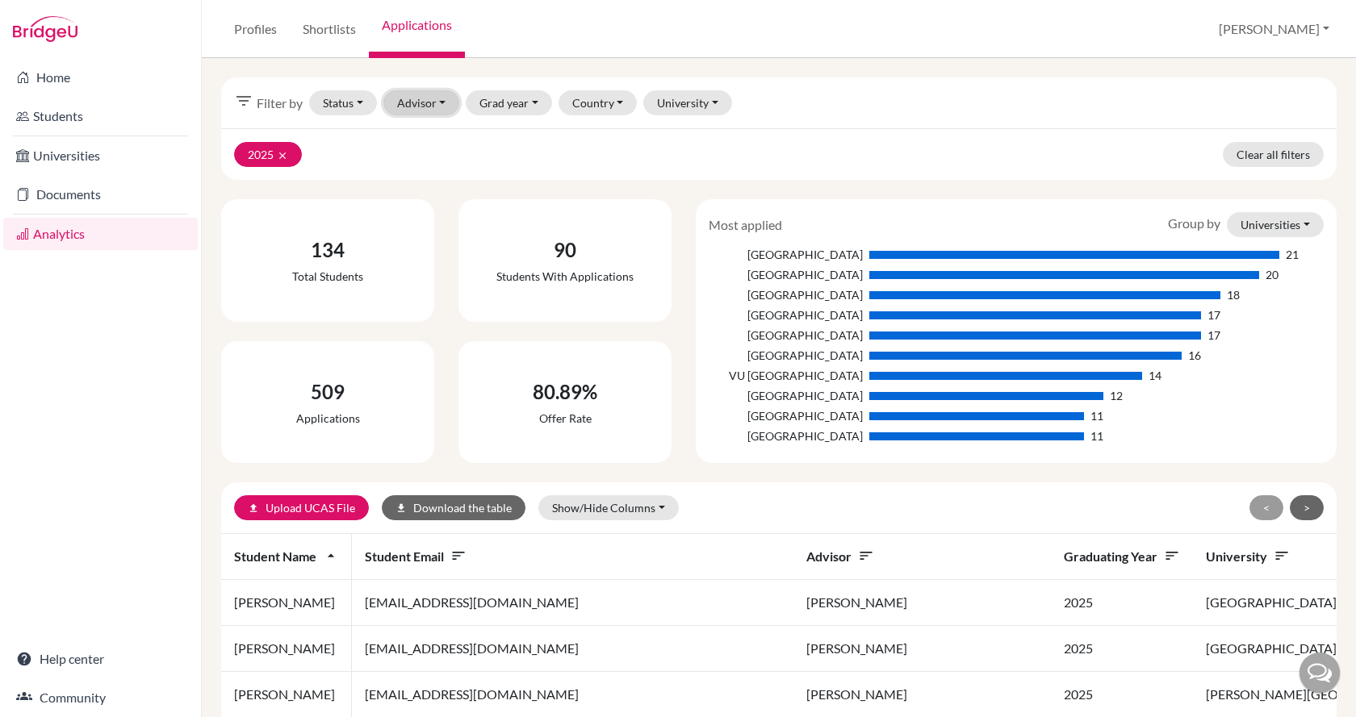
click at [444, 106] on button "Advisor" at bounding box center [421, 102] width 77 height 25
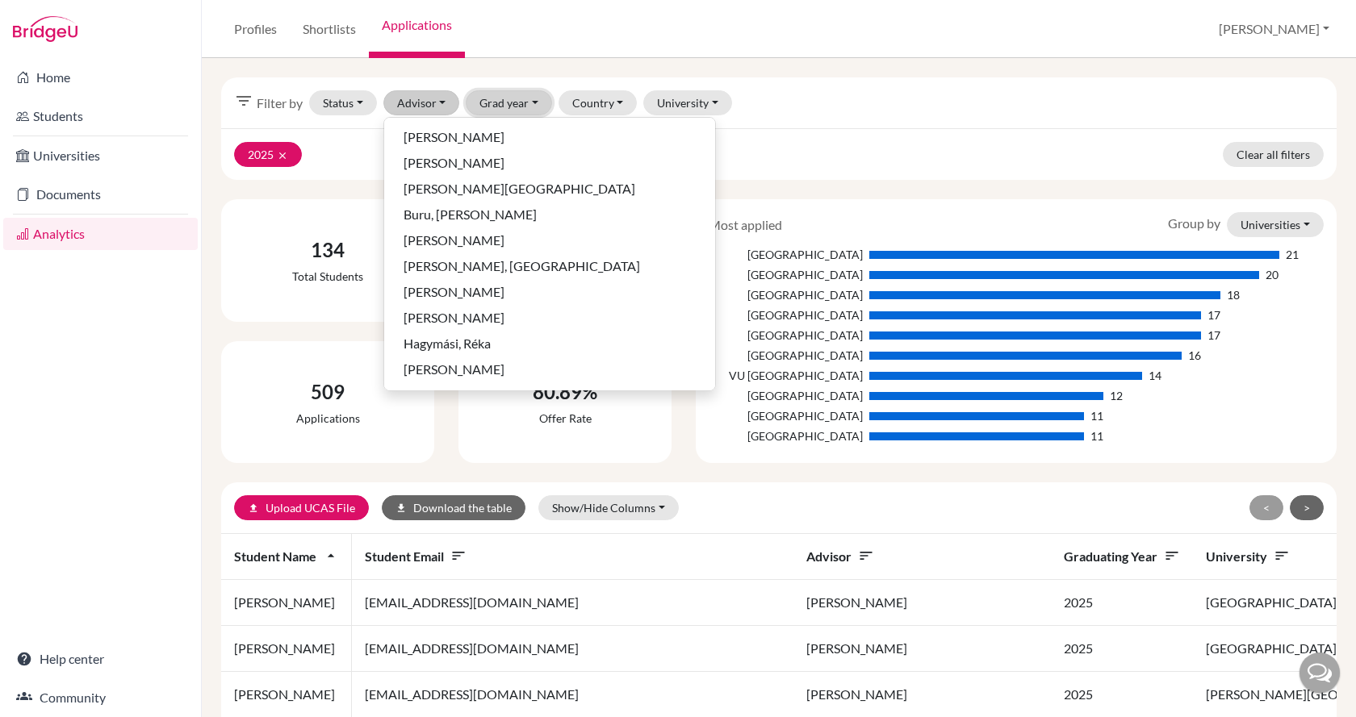
click at [500, 103] on button "Grad year" at bounding box center [509, 102] width 86 height 25
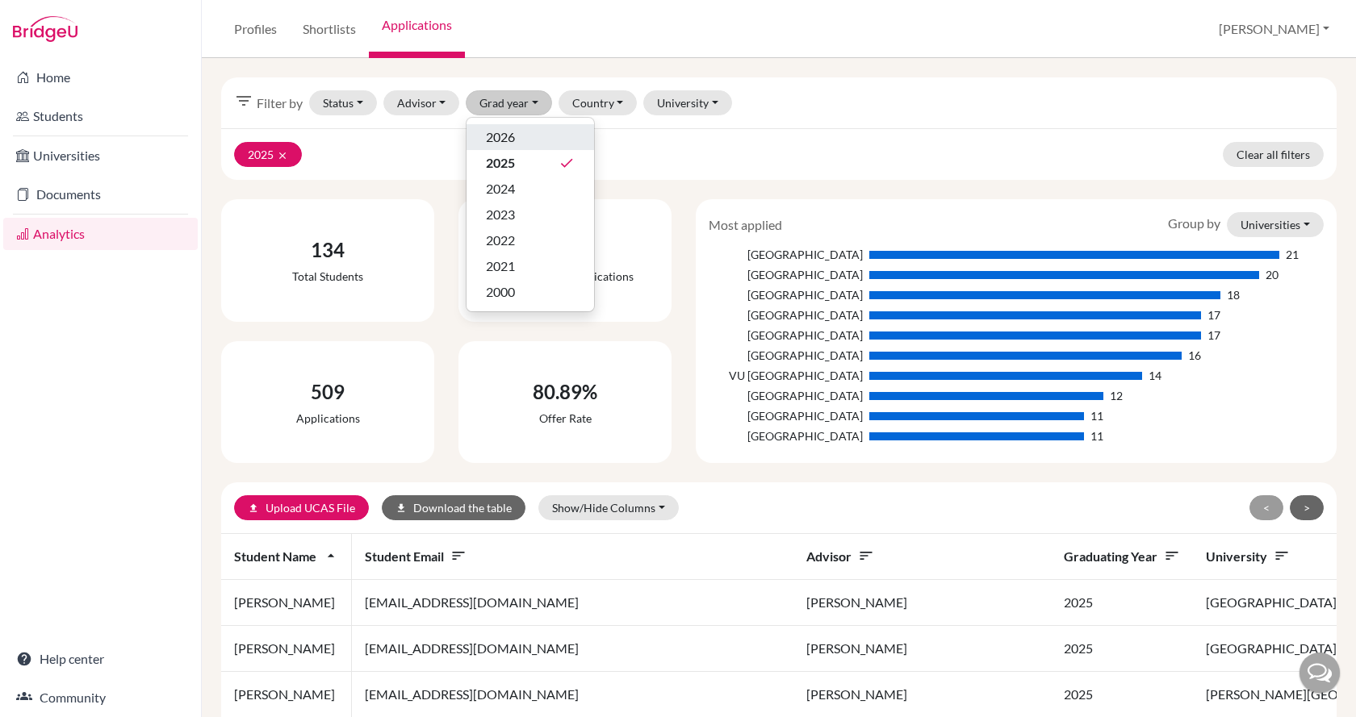
click at [717, 168] on div "2025 clear Clear all filters" at bounding box center [778, 154] width 1115 height 52
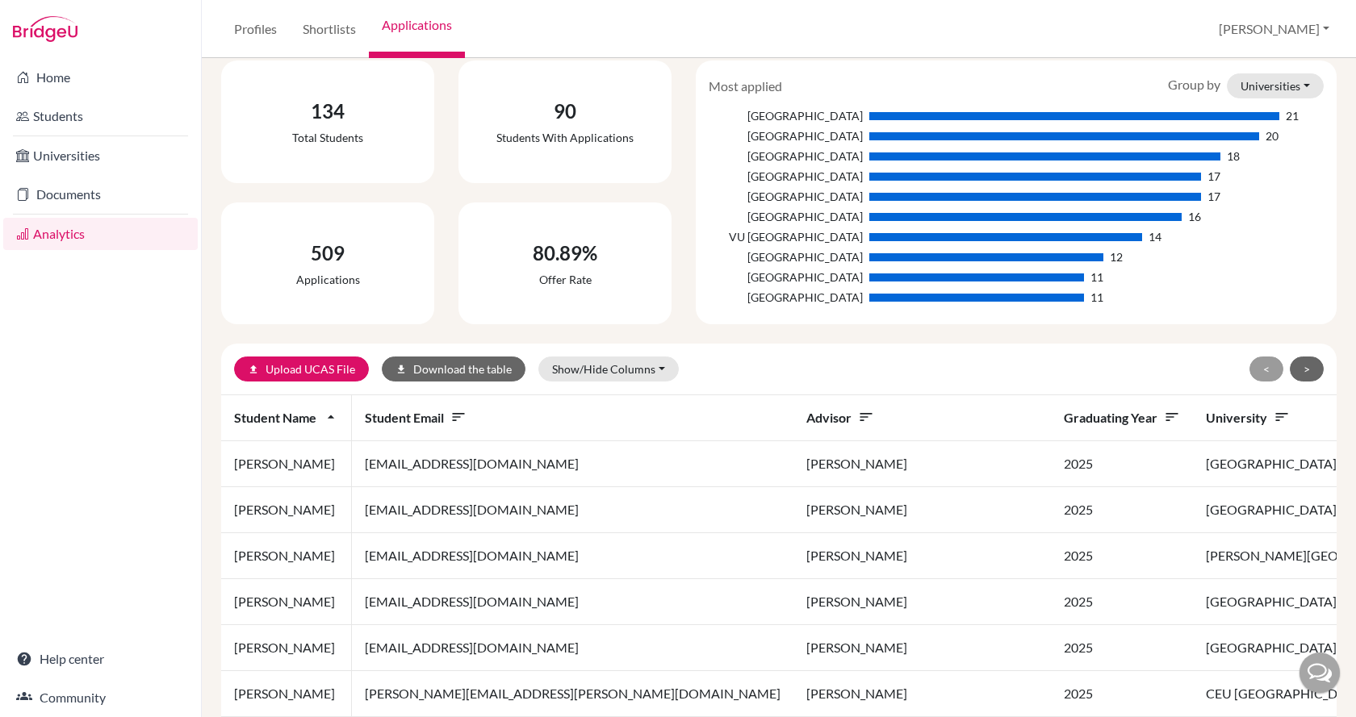
scroll to position [161, 0]
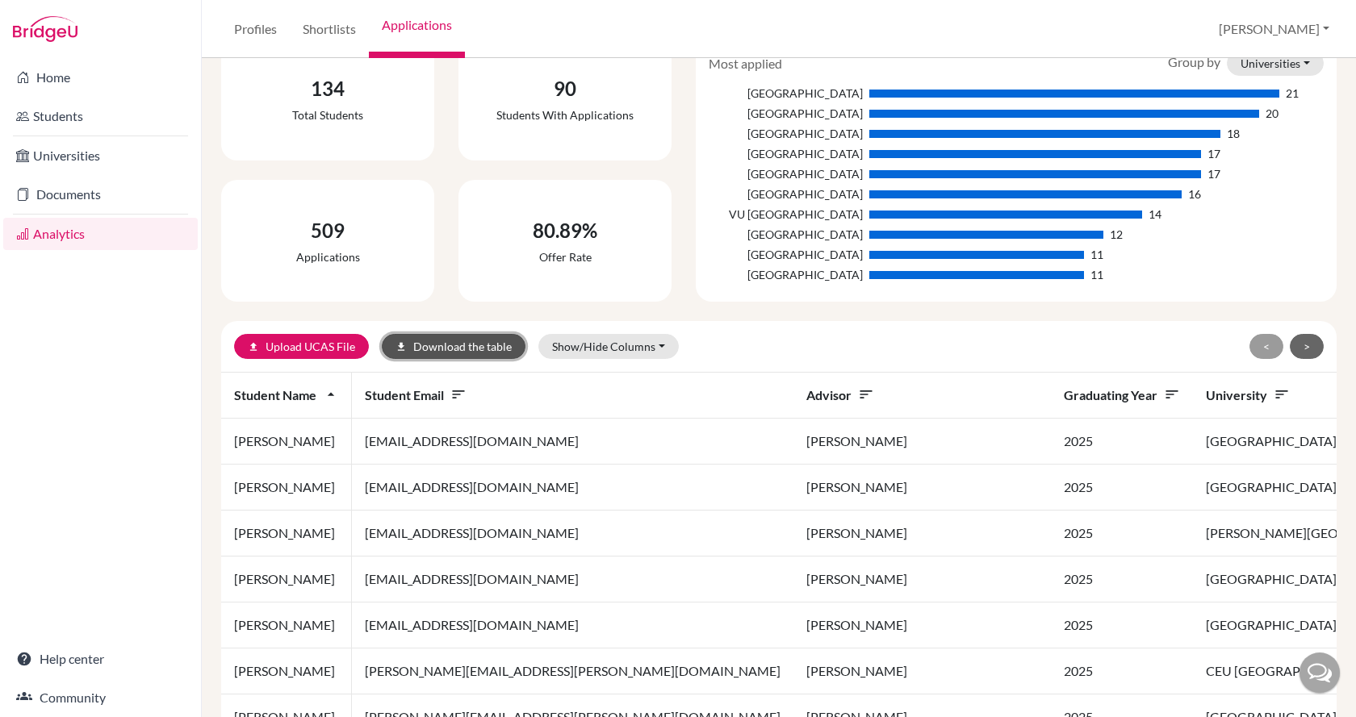
click at [422, 343] on button "download Download the table" at bounding box center [454, 346] width 144 height 25
click at [489, 30] on div "Profiles Shortlists Applications [PERSON_NAME] Profile School Settings Log out" at bounding box center [779, 29] width 1154 height 58
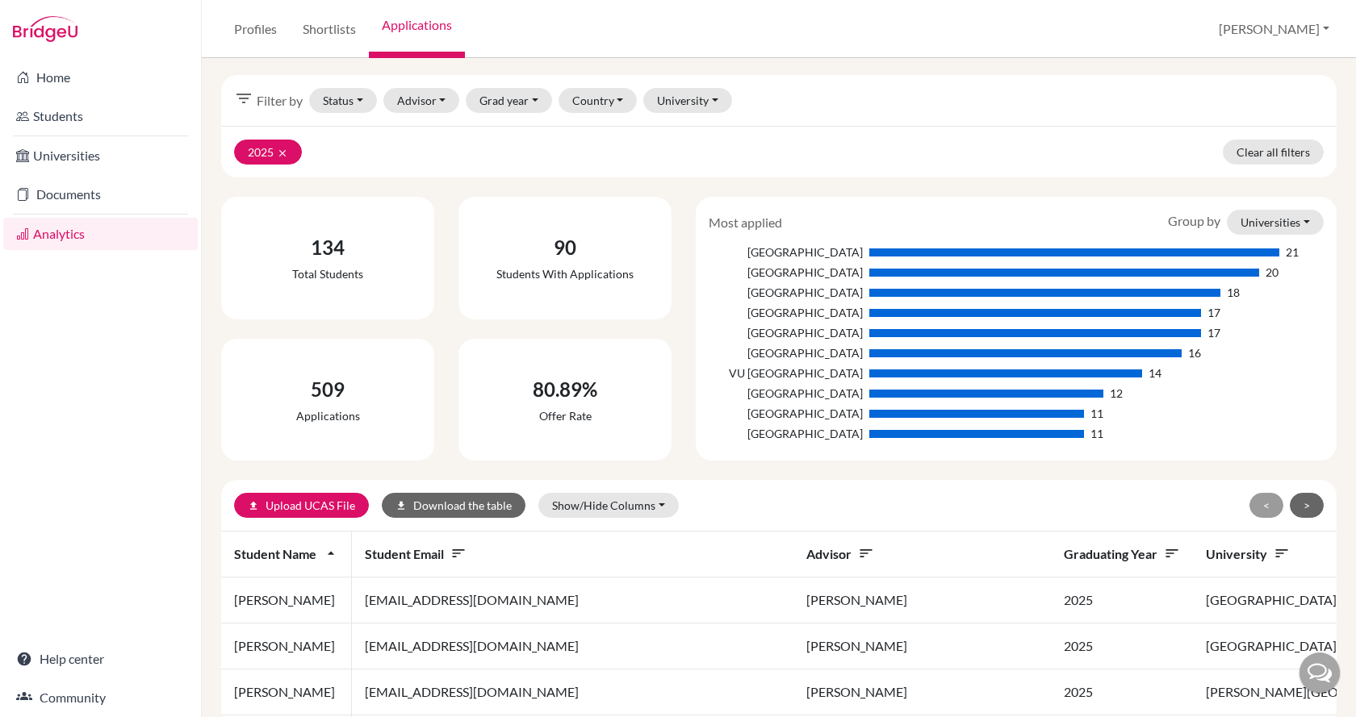
scroll to position [0, 0]
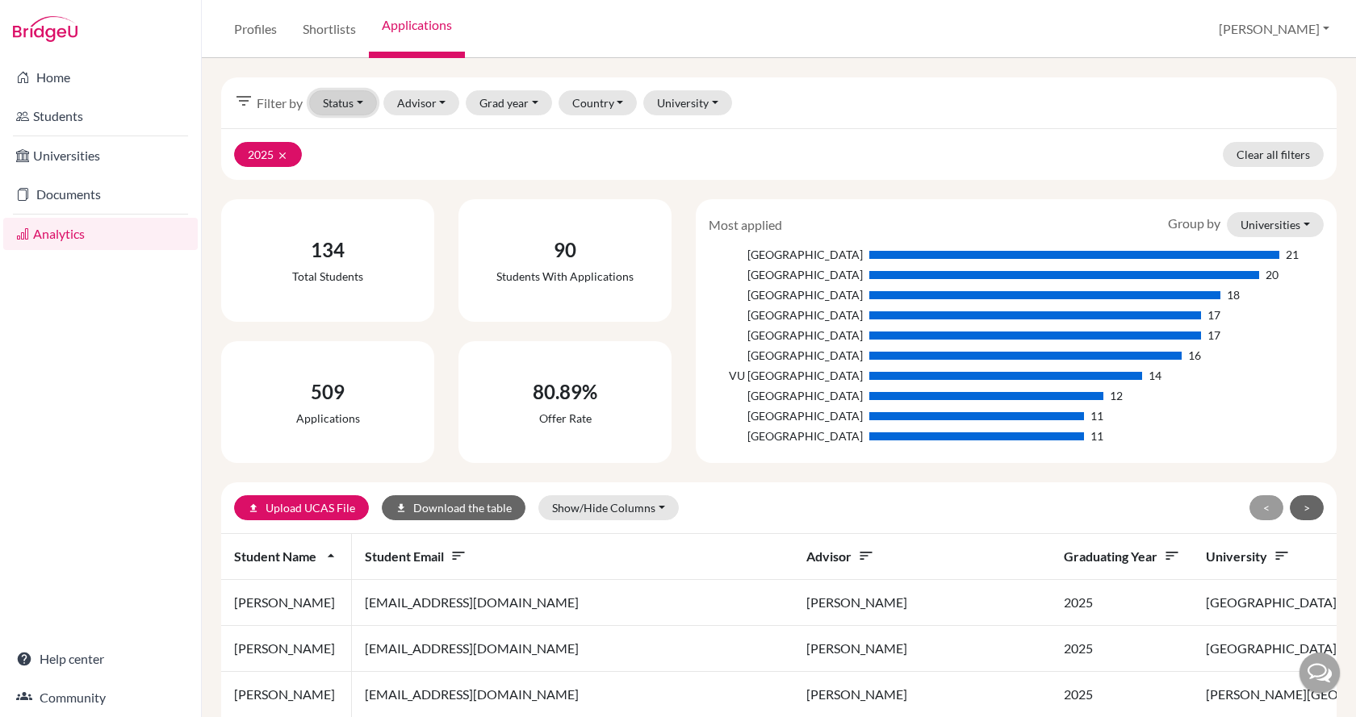
click at [349, 109] on button "Status" at bounding box center [343, 102] width 68 height 25
